Goal: Task Accomplishment & Management: Complete application form

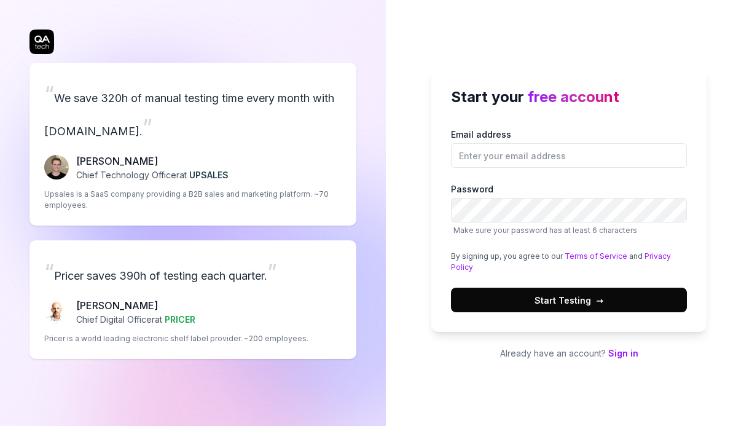
click at [623, 354] on link "Sign in" at bounding box center [623, 353] width 30 height 10
click at [490, 156] on input "Email address" at bounding box center [569, 155] width 236 height 25
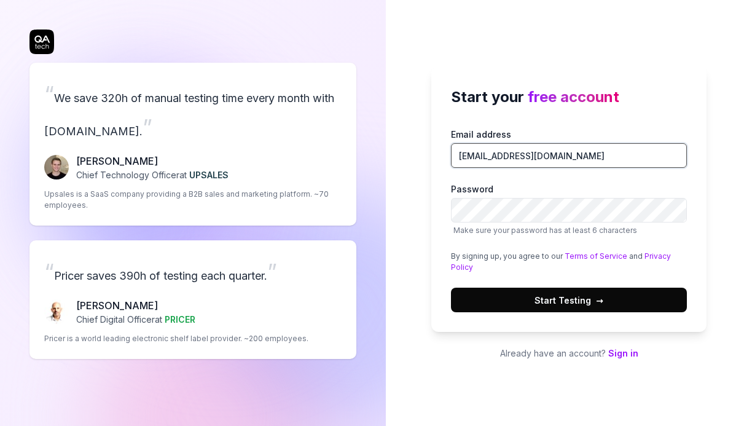
drag, startPoint x: 550, startPoint y: 152, endPoint x: 441, endPoint y: 152, distance: 109.3
click at [441, 152] on div "Start your free account Email address [EMAIL_ADDRESS][DOMAIN_NAME] Password Mak…" at bounding box center [568, 198] width 275 height 265
type input "[EMAIL_ADDRESS][DOMAIN_NAME]"
drag, startPoint x: 565, startPoint y: 155, endPoint x: 449, endPoint y: 154, distance: 116.1
click at [449, 154] on div "Start your free account Email address [EMAIL_ADDRESS][DOMAIN_NAME] Password Mak…" at bounding box center [568, 198] width 275 height 265
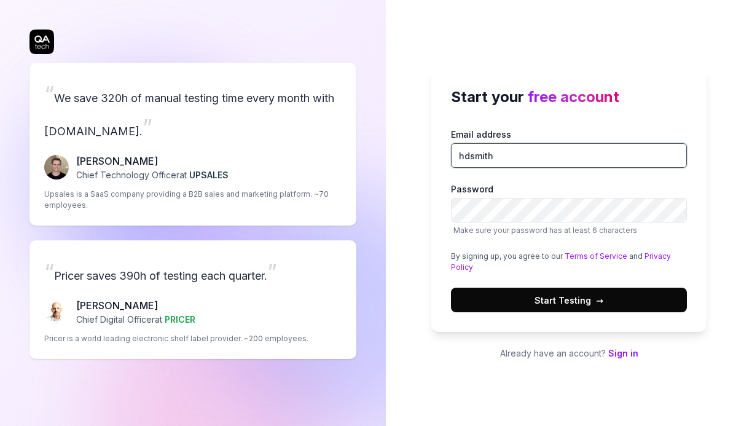
type input "[EMAIL_ADDRESS][DOMAIN_NAME]"
click at [576, 299] on span "Start Testing →" at bounding box center [568, 300] width 69 height 13
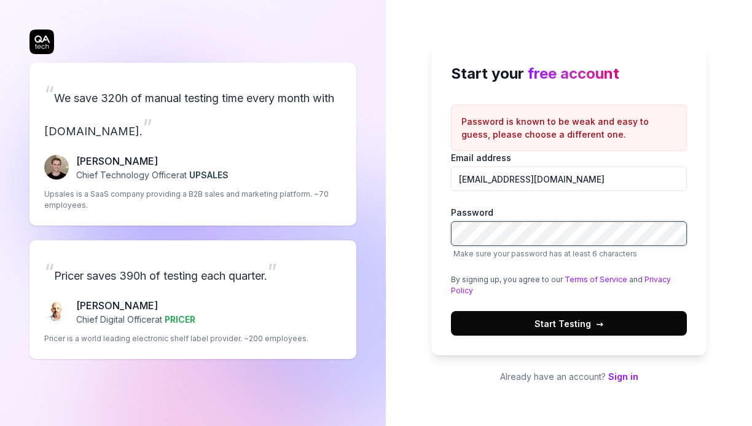
click at [435, 229] on div "Start your free account Password is known to be weak and easy to guess, please …" at bounding box center [568, 199] width 275 height 312
click at [585, 323] on span "Start Testing →" at bounding box center [568, 323] width 69 height 13
click at [579, 320] on span "Start Testing →" at bounding box center [568, 323] width 69 height 13
click at [444, 231] on div "Start your free account Password is known to be weak and easy to guess, please …" at bounding box center [568, 199] width 275 height 312
click at [581, 328] on span "Start Testing →" at bounding box center [568, 323] width 69 height 13
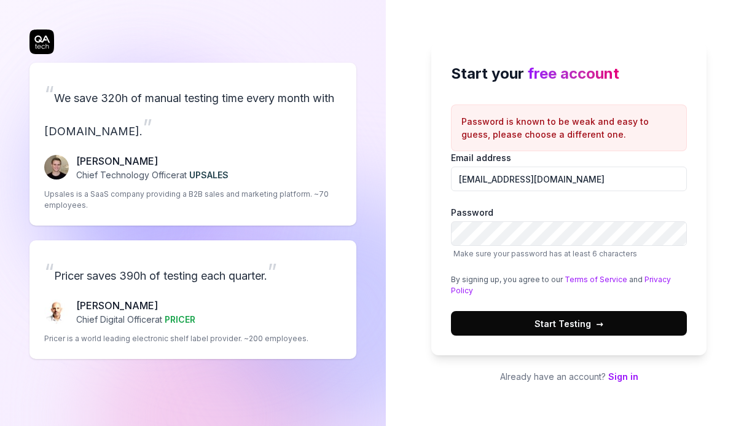
click at [577, 322] on span "Start Testing →" at bounding box center [568, 323] width 69 height 13
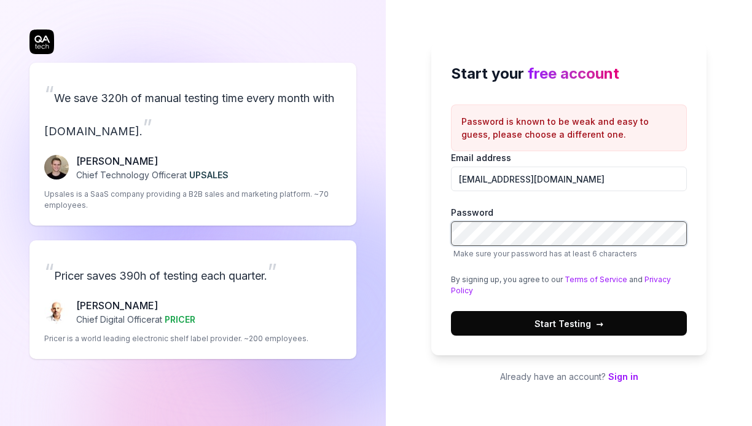
click at [446, 232] on div "Start your free account Password is known to be weak and easy to guess, please …" at bounding box center [568, 199] width 275 height 312
click at [584, 325] on span "Start Testing →" at bounding box center [568, 323] width 69 height 13
click at [569, 324] on span "Start Testing →" at bounding box center [568, 323] width 69 height 13
